Goal: Task Accomplishment & Management: Manage account settings

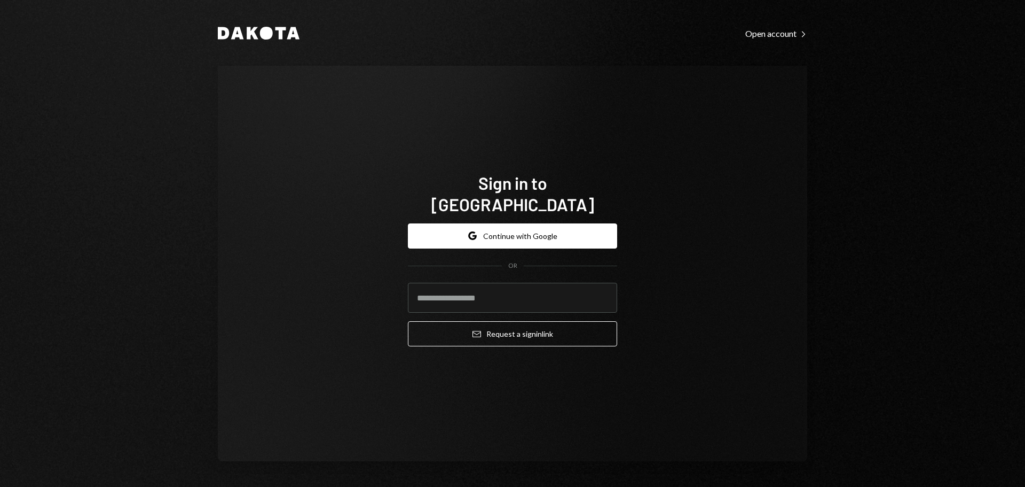
click at [528, 323] on button "Email Request a sign in link" at bounding box center [512, 333] width 209 height 25
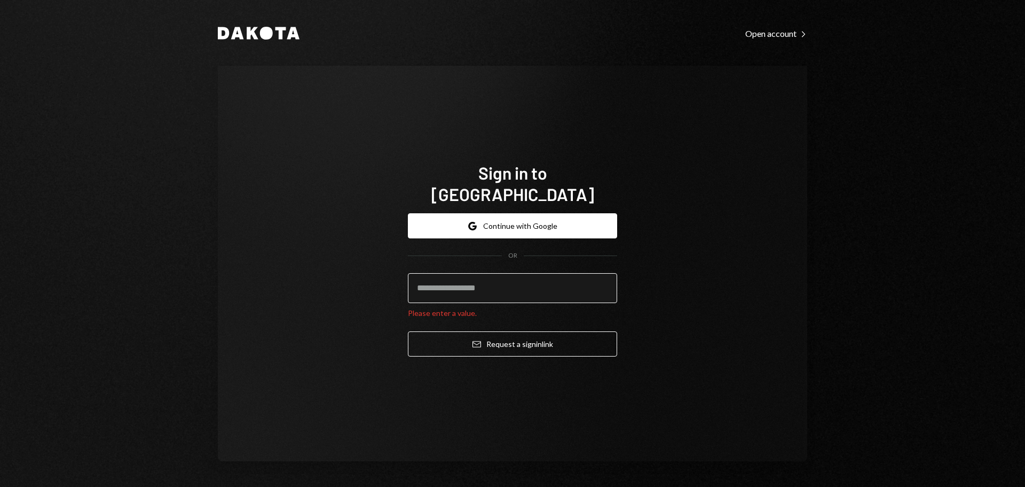
click at [487, 279] on input "email" at bounding box center [512, 288] width 209 height 30
type input "**********"
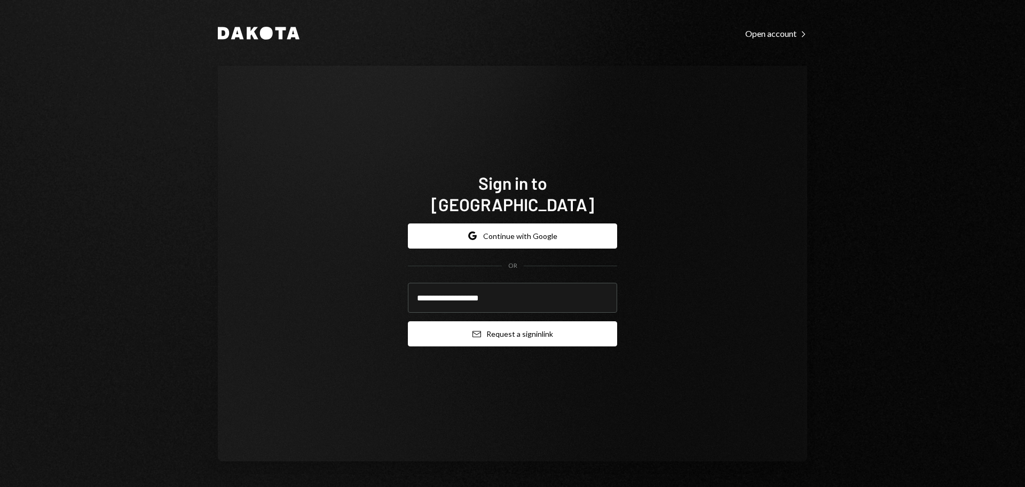
click at [496, 326] on button "Email Request a sign in link" at bounding box center [512, 333] width 209 height 25
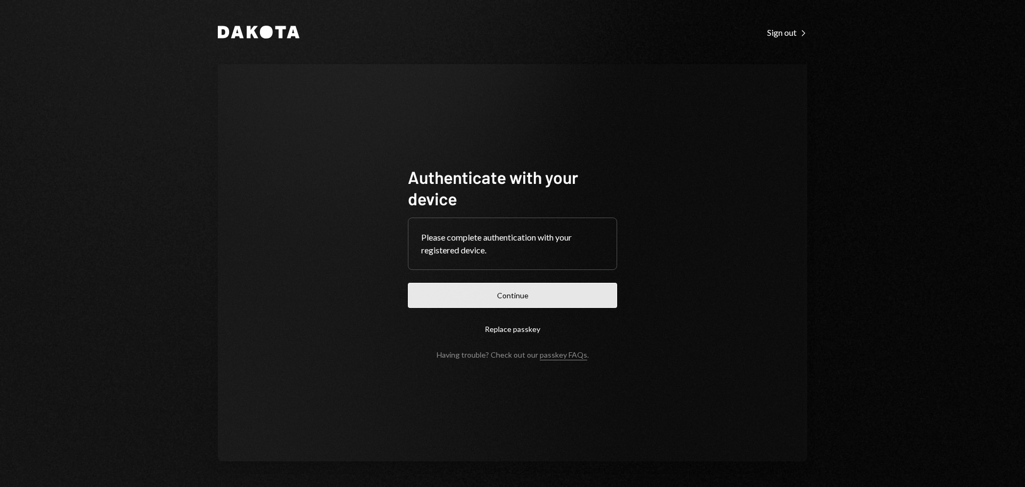
click at [581, 303] on button "Continue" at bounding box center [512, 295] width 209 height 25
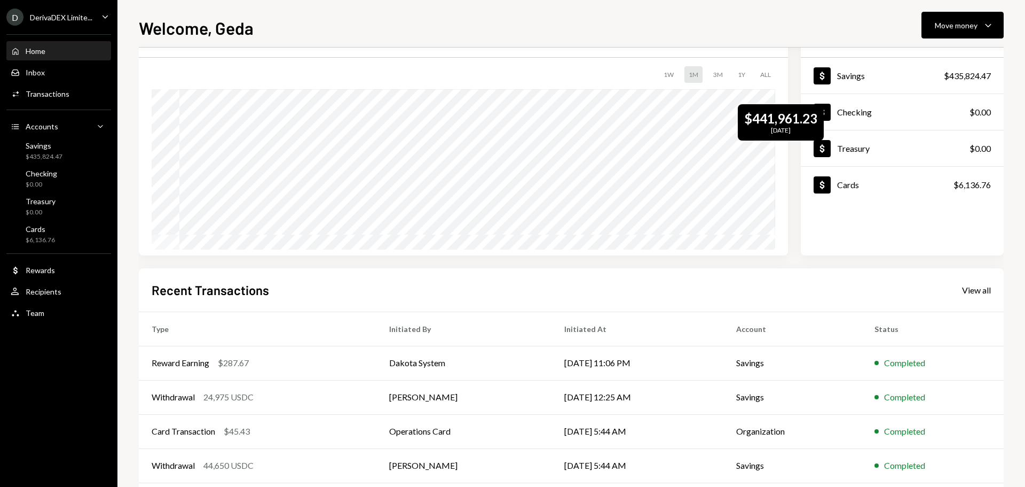
scroll to position [106, 0]
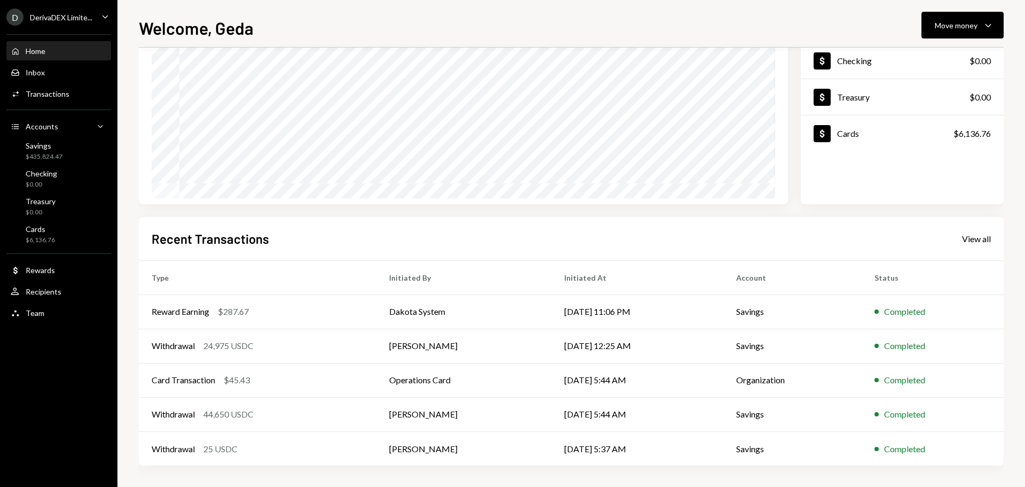
click at [42, 84] on div "Home Home Inbox Inbox Activities Transactions Accounts Accounts Caret Down Savi…" at bounding box center [59, 176] width 118 height 296
click at [42, 91] on div "Transactions" at bounding box center [48, 93] width 44 height 9
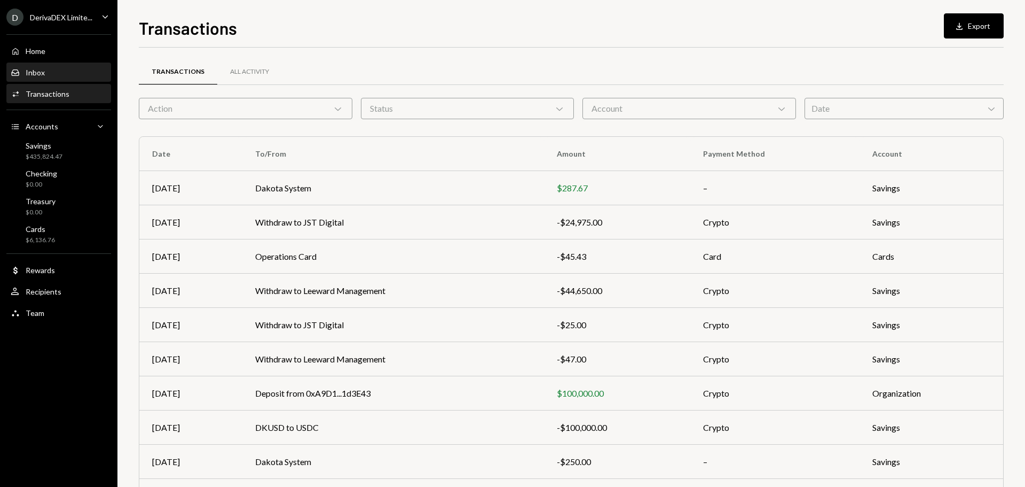
click at [59, 74] on div "Inbox Inbox" at bounding box center [59, 73] width 96 height 10
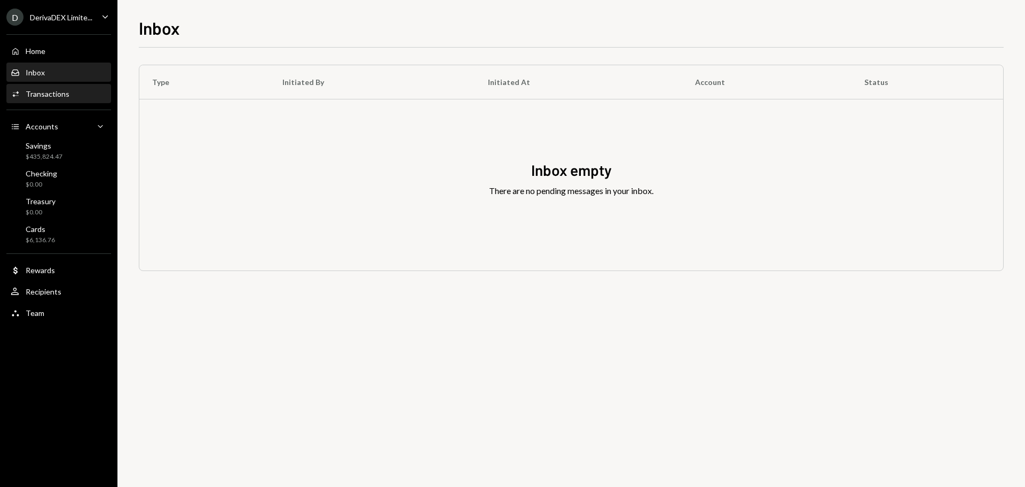
click at [43, 93] on div "Transactions" at bounding box center [48, 93] width 44 height 9
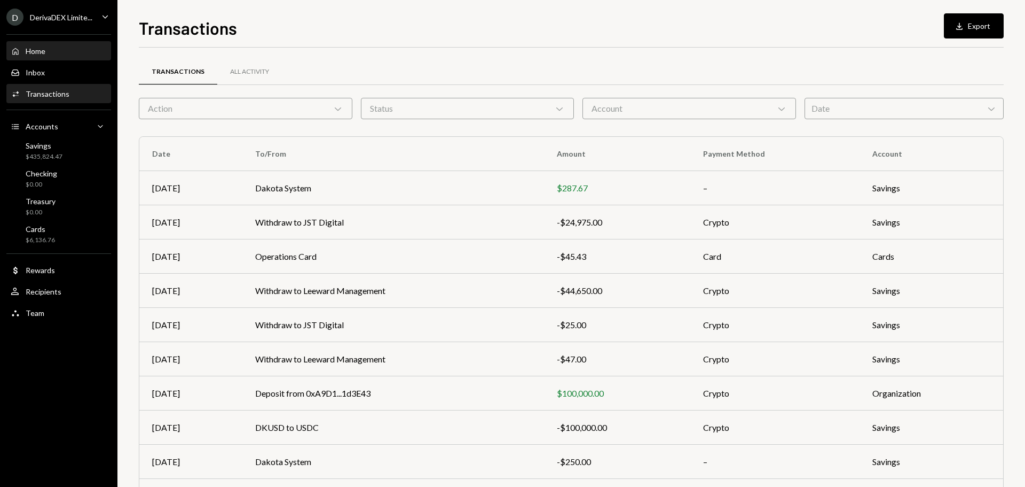
click at [45, 46] on div "Home Home" at bounding box center [59, 51] width 96 height 18
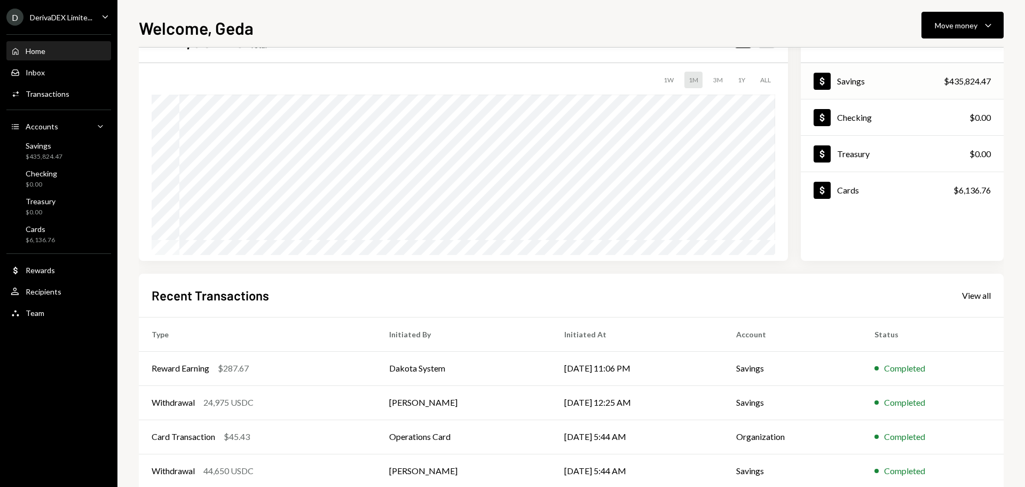
scroll to position [106, 0]
